Goal: Task Accomplishment & Management: Manage account settings

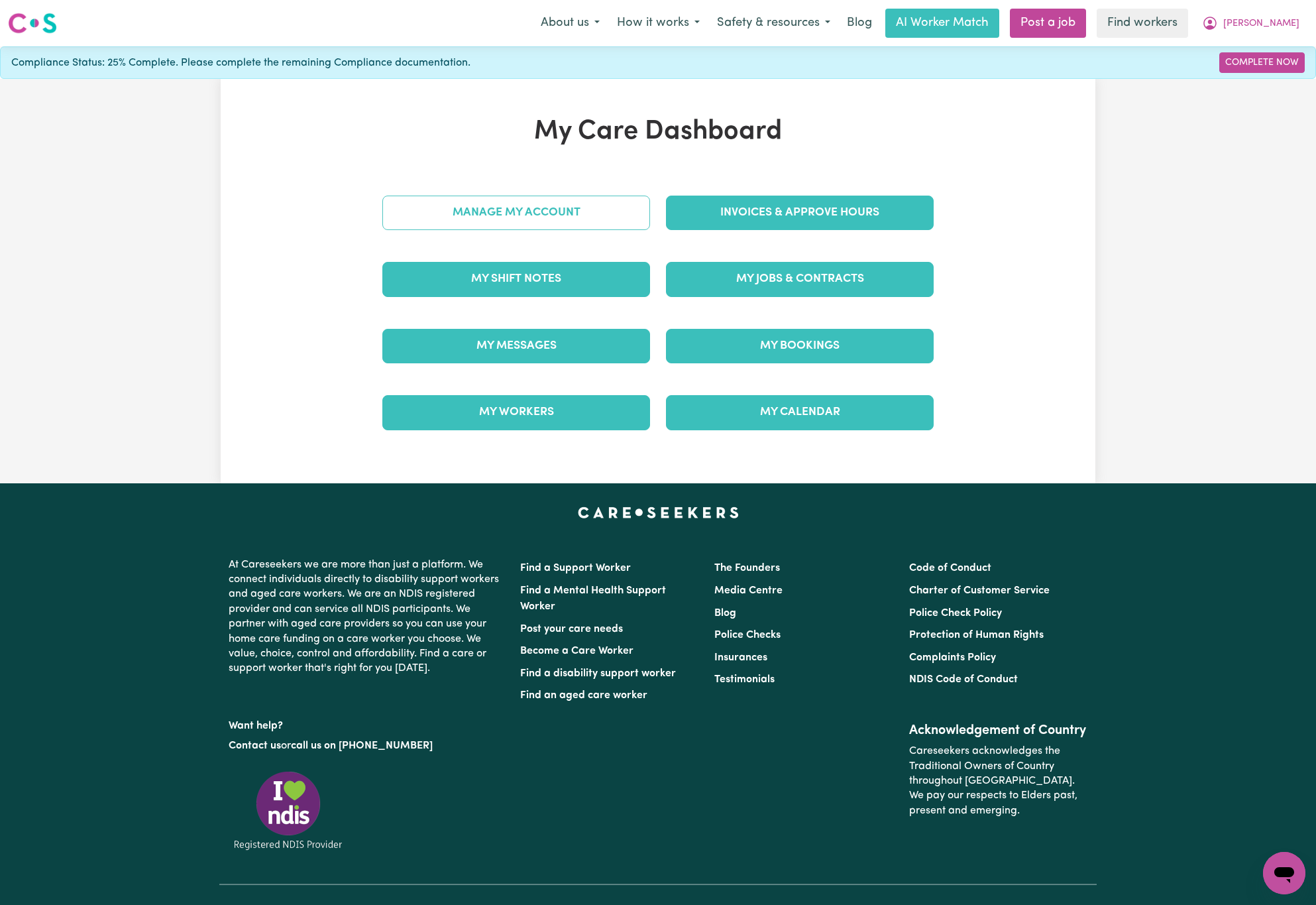
click at [565, 213] on link "Manage My Account" at bounding box center [516, 212] width 267 height 34
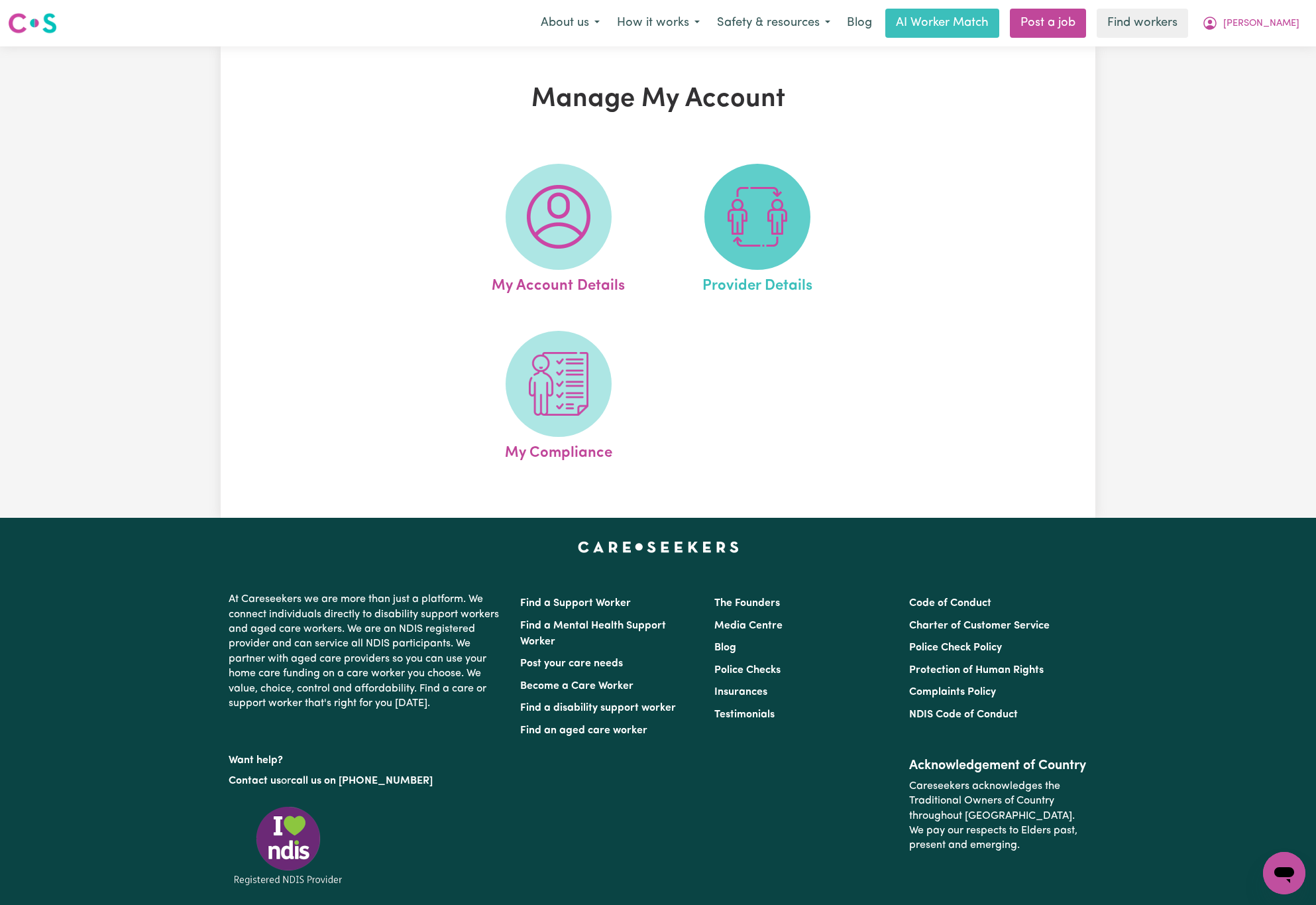
click at [768, 240] on img at bounding box center [757, 217] width 64 height 64
select select "NDIS_FUNDING_PLAN_MANAGED"
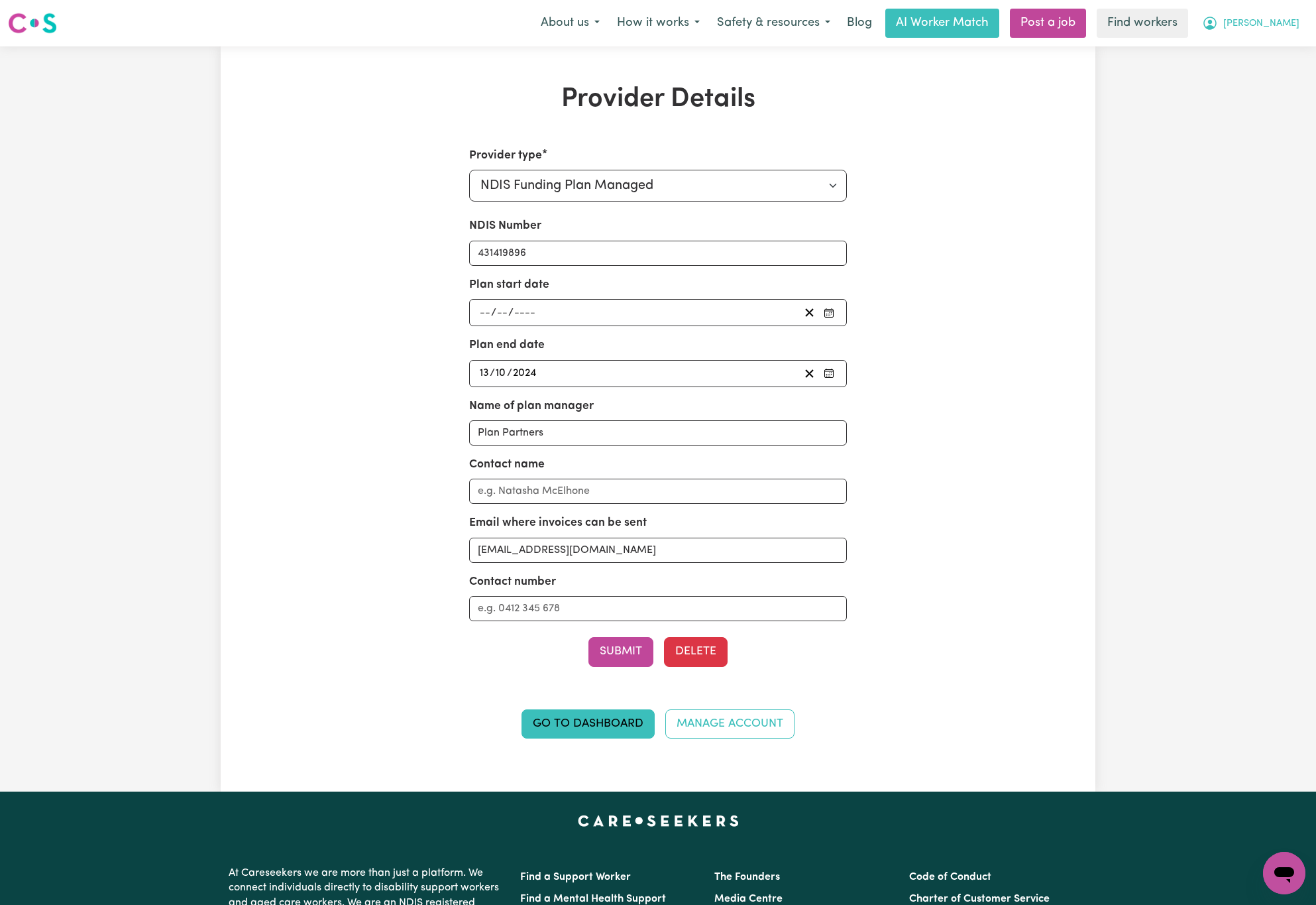
click at [1275, 17] on span "[PERSON_NAME]" at bounding box center [1261, 24] width 76 height 15
click at [1274, 74] on link "Logout" at bounding box center [1255, 76] width 104 height 25
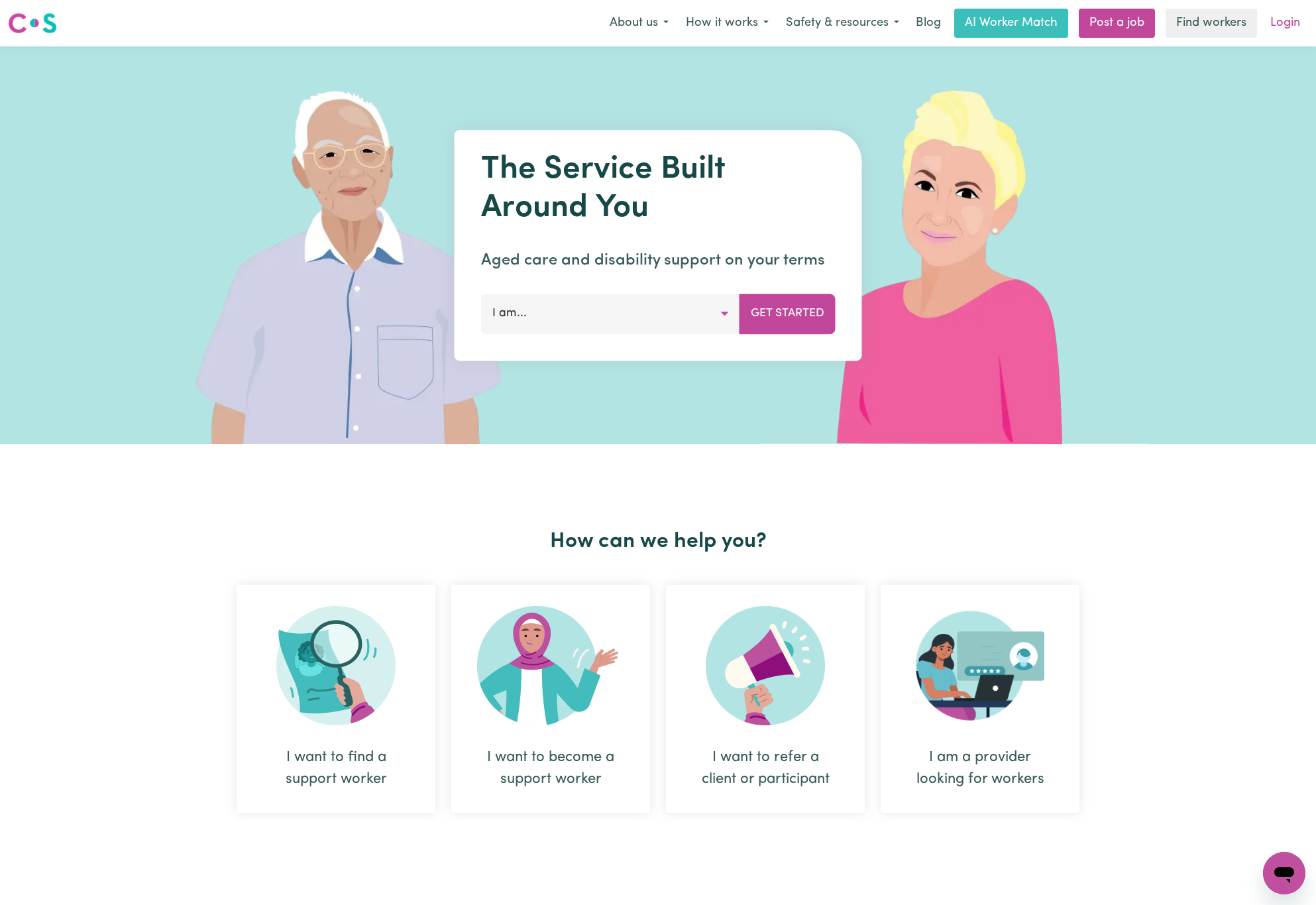
click at [1289, 26] on link "Login" at bounding box center [1285, 23] width 46 height 29
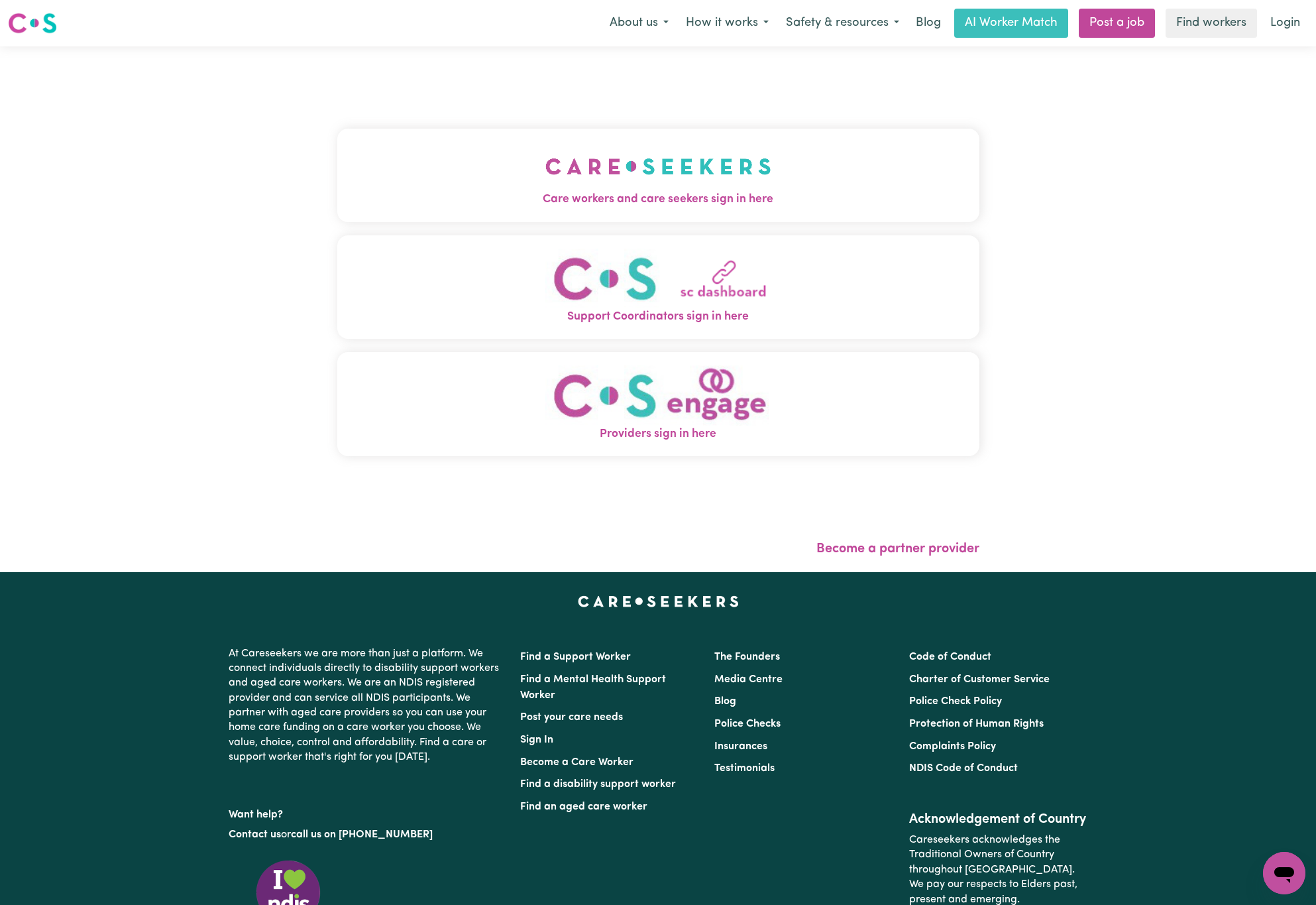
click at [701, 183] on button "Care workers and care seekers sign in here" at bounding box center [658, 175] width 642 height 93
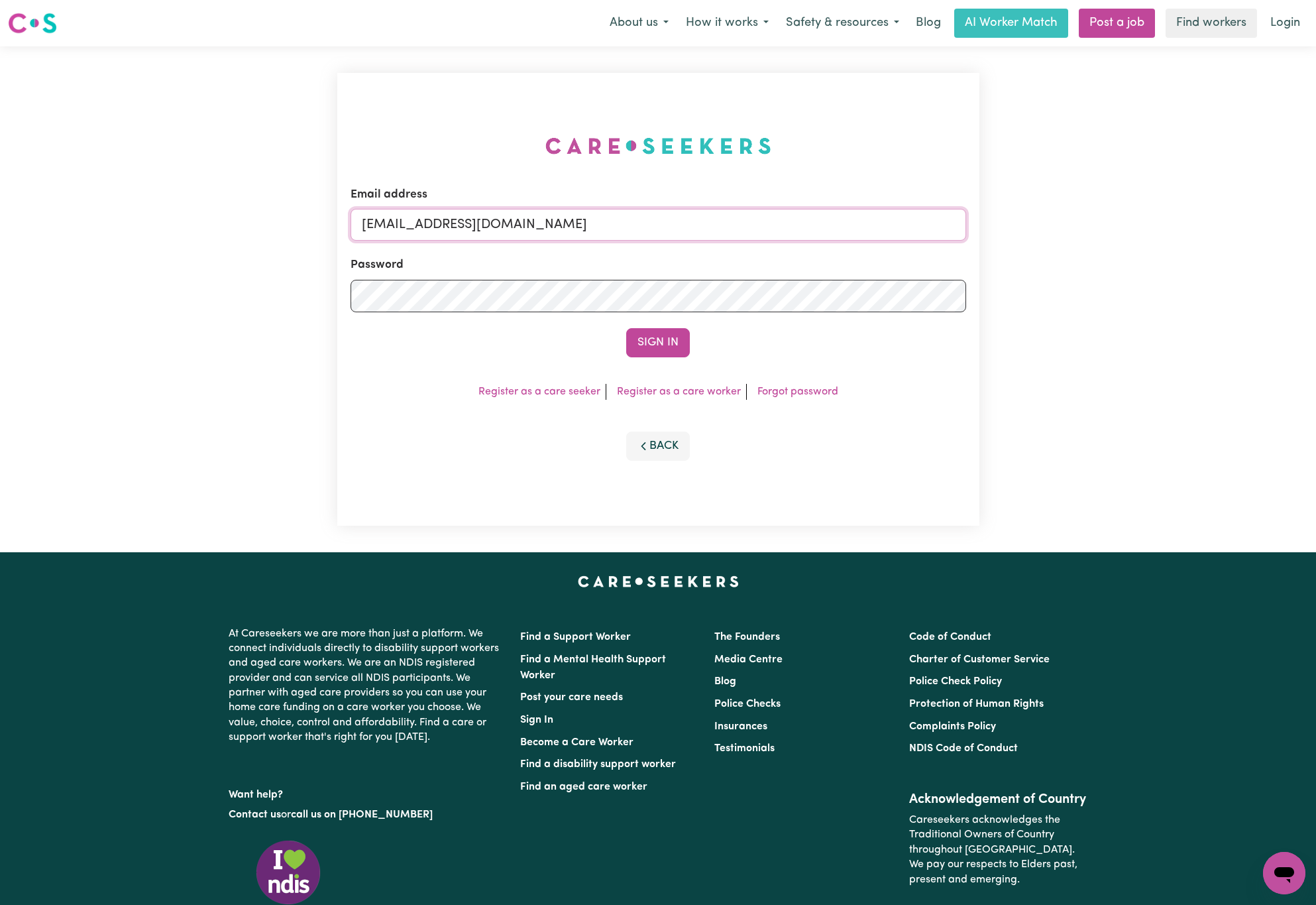
drag, startPoint x: 456, startPoint y: 223, endPoint x: 1320, endPoint y: 229, distance: 864.0
click at [1315, 223] on html "Menu About us How it works Safety & resources Blog AI Worker Match Post a job F…" at bounding box center [658, 539] width 1316 height 1079
paste input "[EMAIL_ADDRESS]"
type input "[EMAIL_ADDRESS][DOMAIN_NAME]"
click at [626, 328] on button "Sign In" at bounding box center [658, 342] width 64 height 29
